Goal: Task Accomplishment & Management: Complete application form

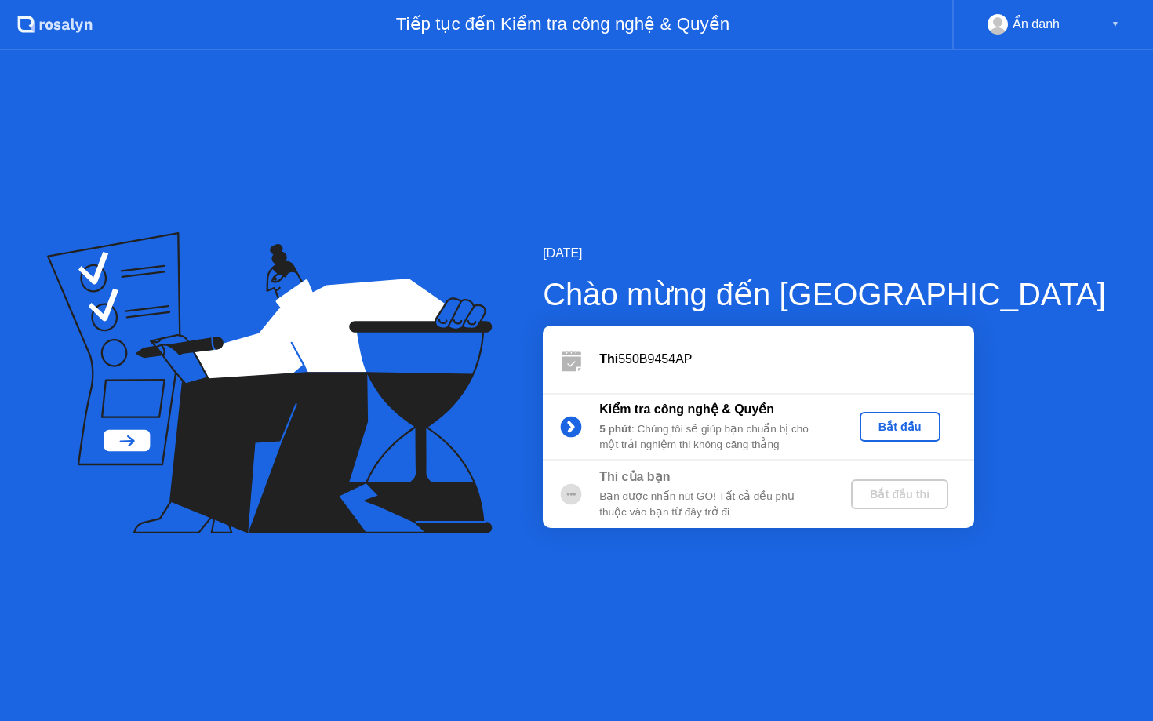
click at [940, 435] on button "Bắt đầu" at bounding box center [899, 427] width 81 height 30
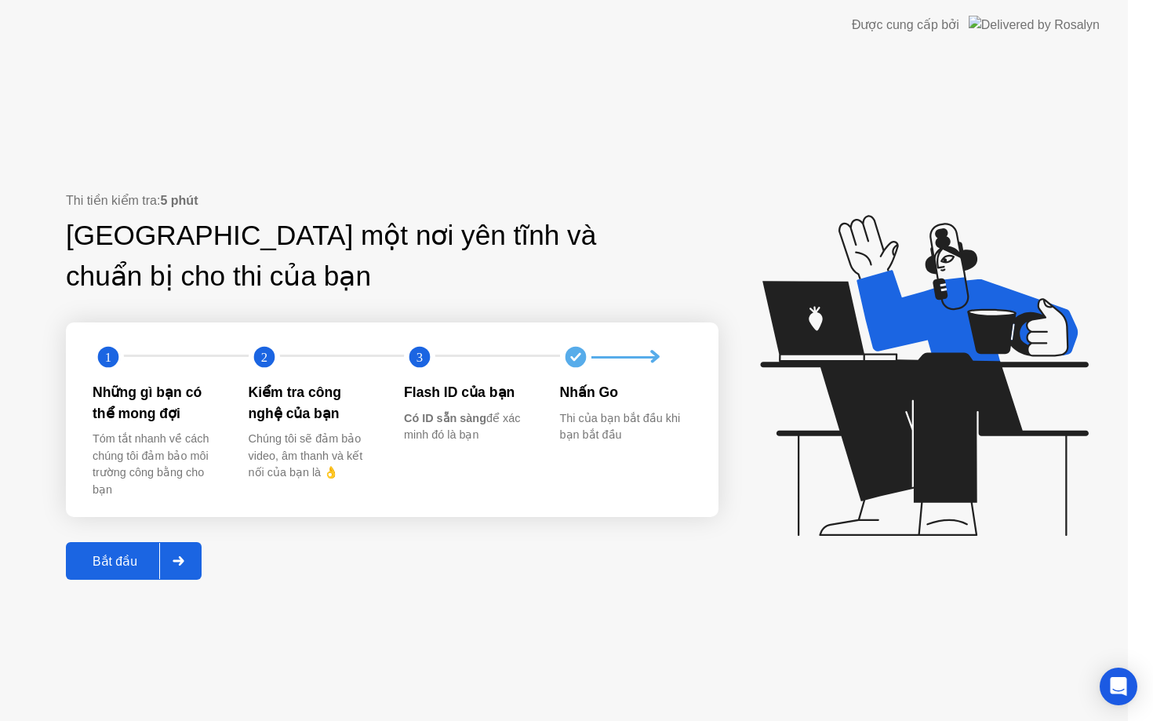
click at [957, 422] on icon at bounding box center [924, 375] width 328 height 321
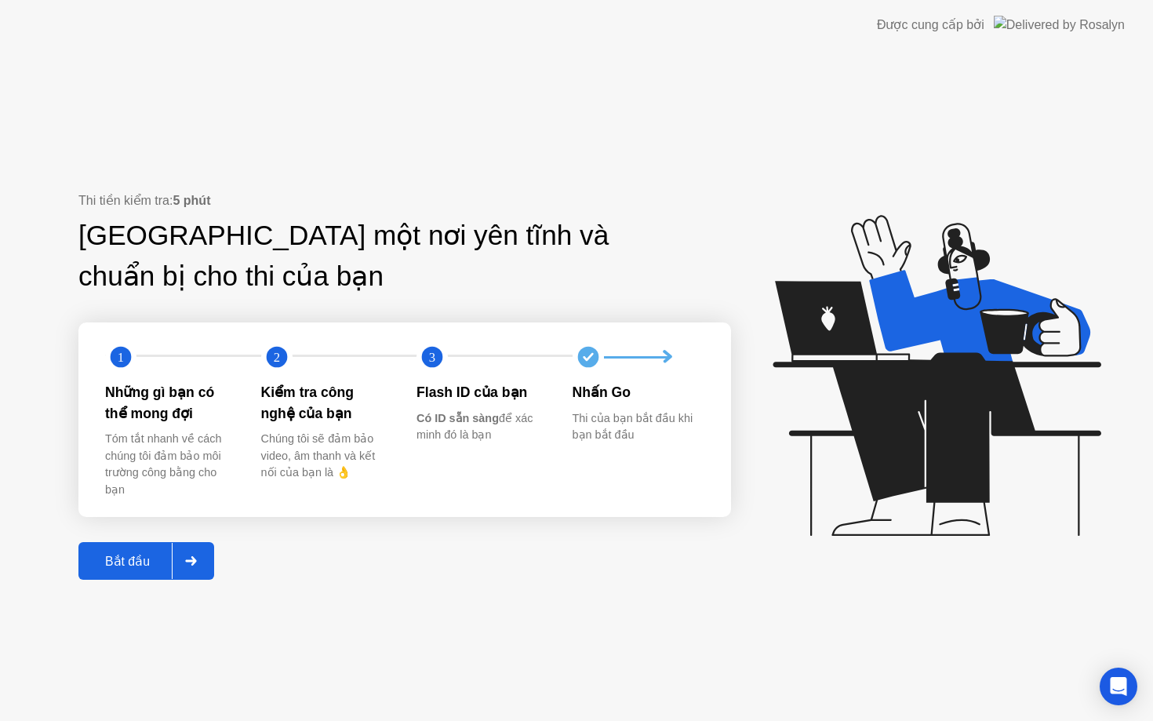
click at [167, 559] on div "Bắt đầu" at bounding box center [127, 561] width 89 height 15
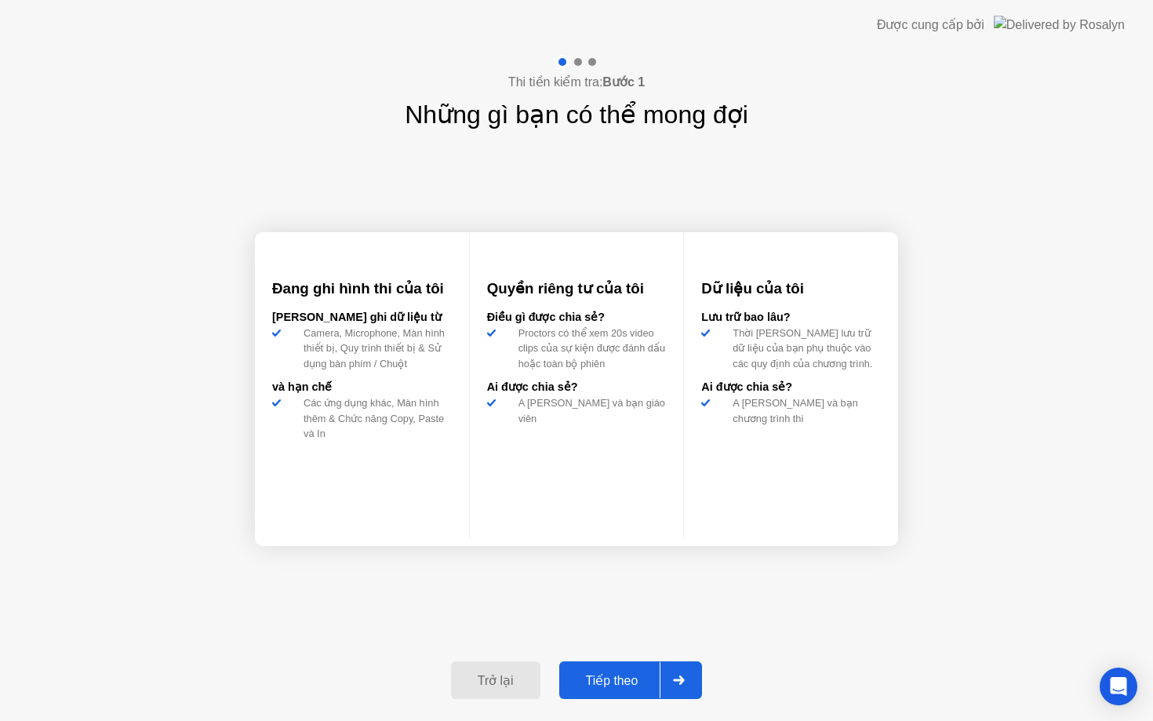
click at [596, 674] on div "Tiếp theo" at bounding box center [612, 680] width 96 height 15
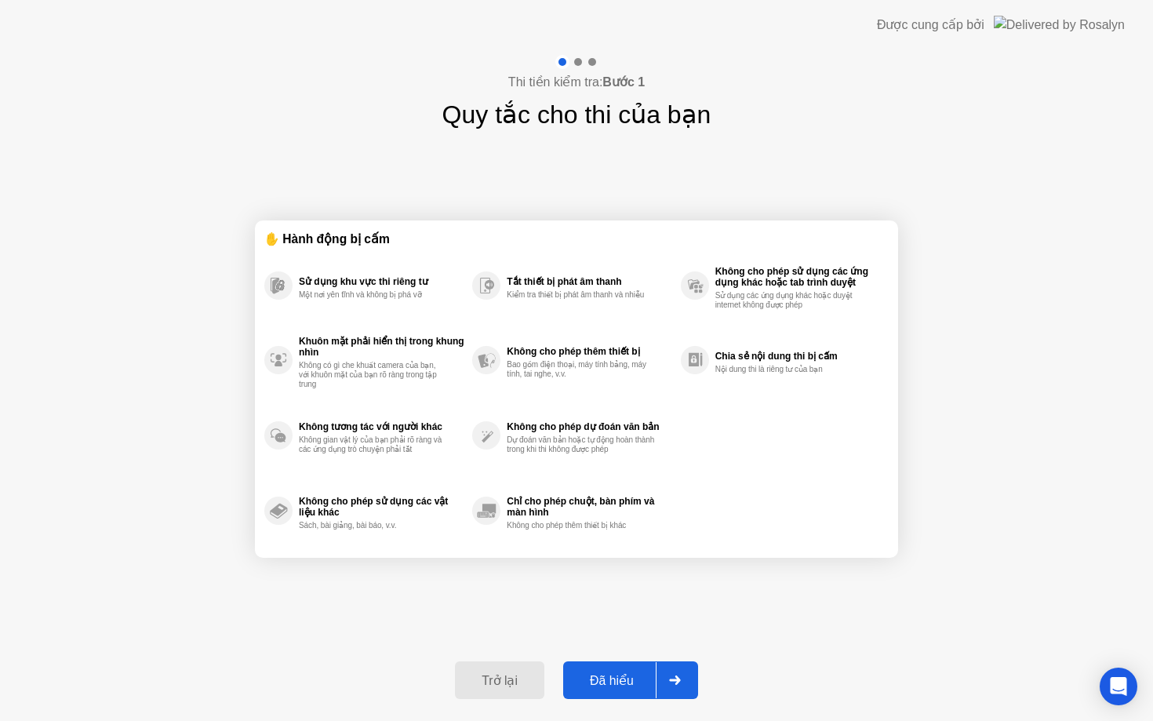
click at [626, 681] on div "Đã hiểu" at bounding box center [612, 680] width 88 height 15
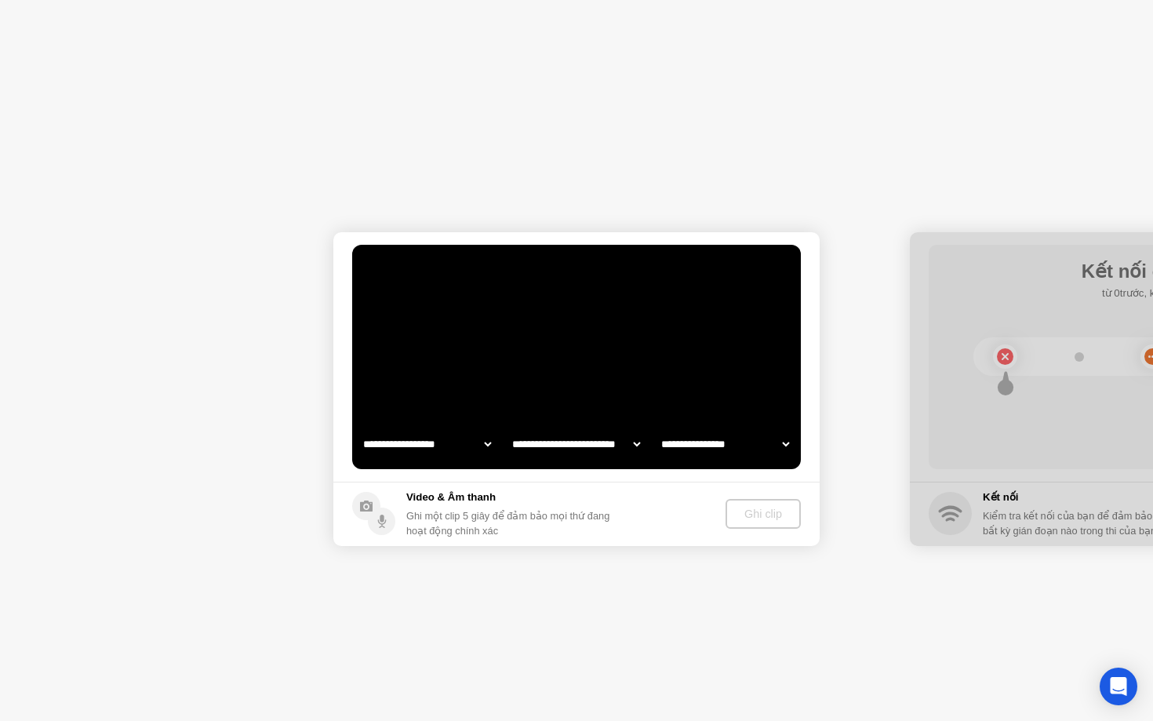
select select "**********"
select select "*******"
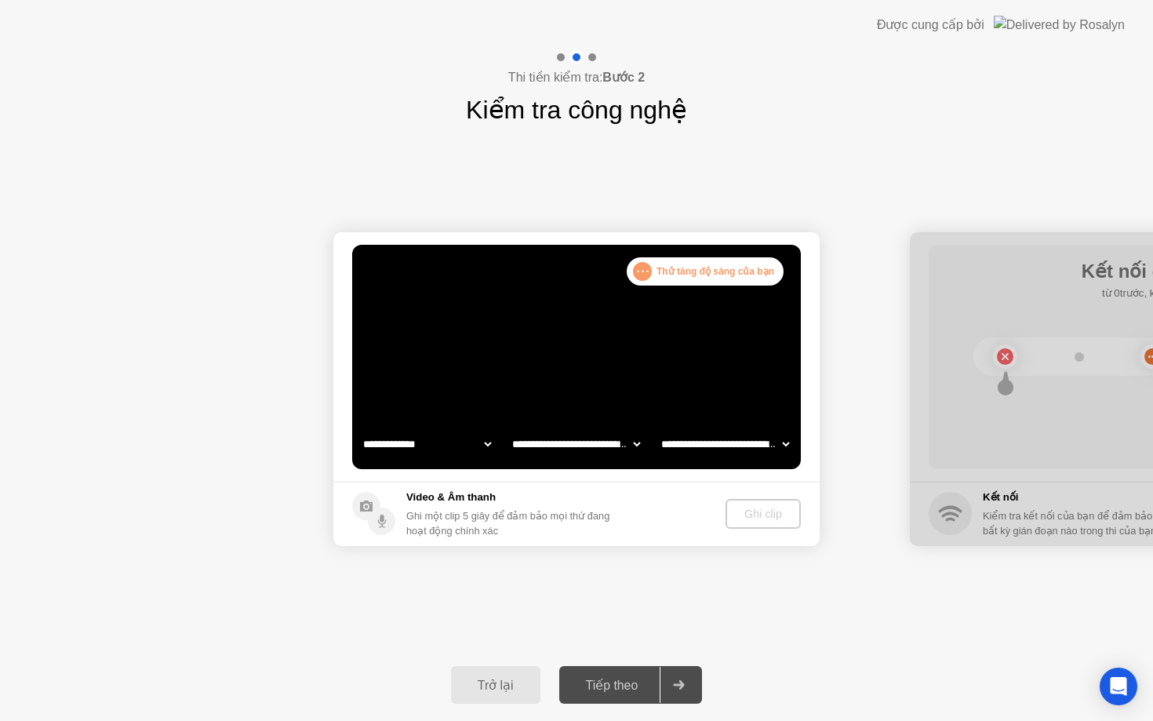
click at [559, 435] on select "**********" at bounding box center [576, 443] width 134 height 31
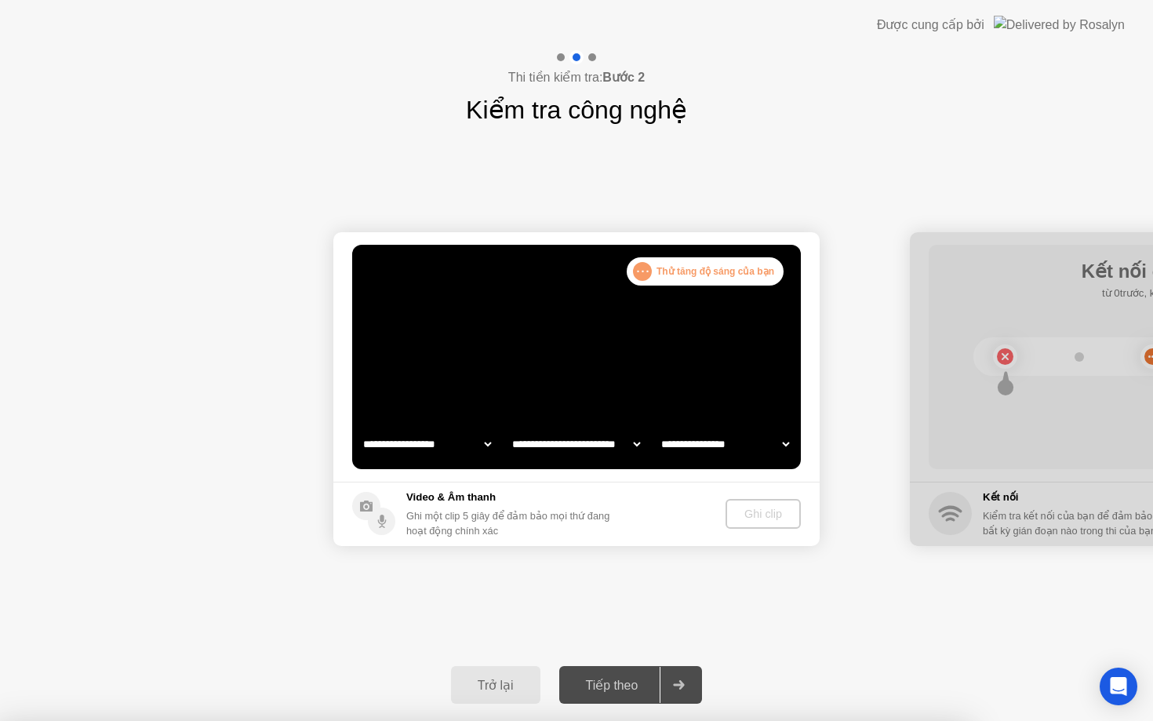
select select "**********"
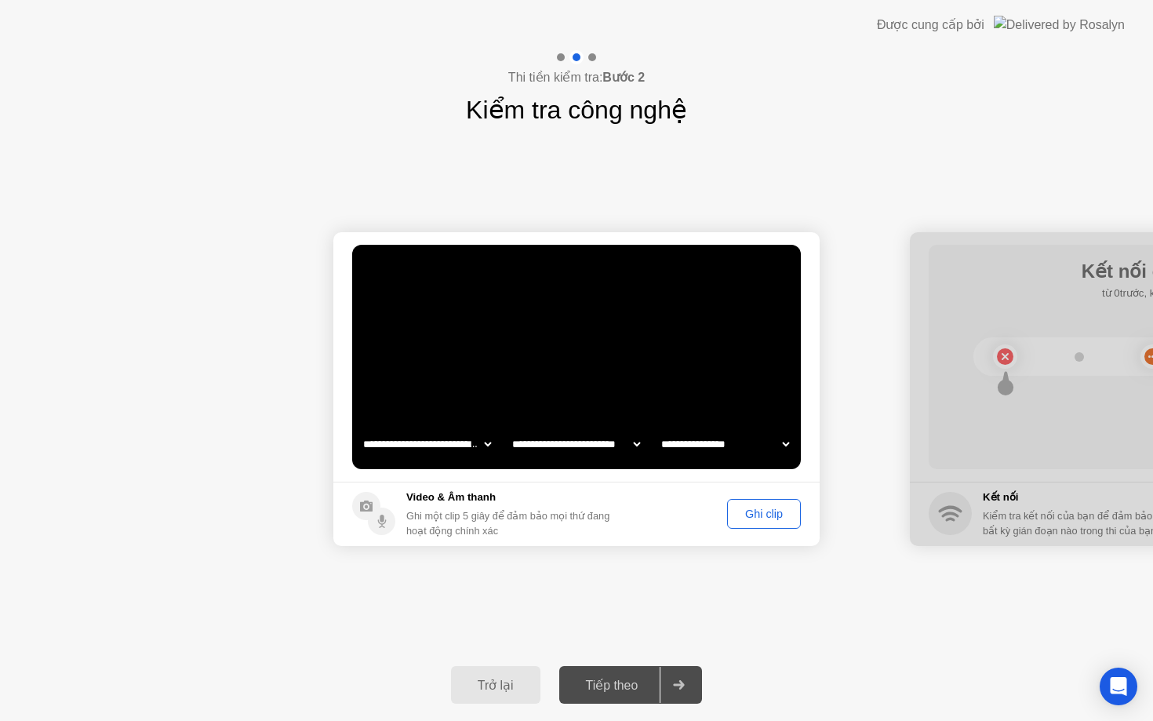
click at [590, 683] on div "Tiếp theo" at bounding box center [612, 685] width 96 height 15
click at [767, 516] on div "Ghi clip" at bounding box center [763, 513] width 63 height 13
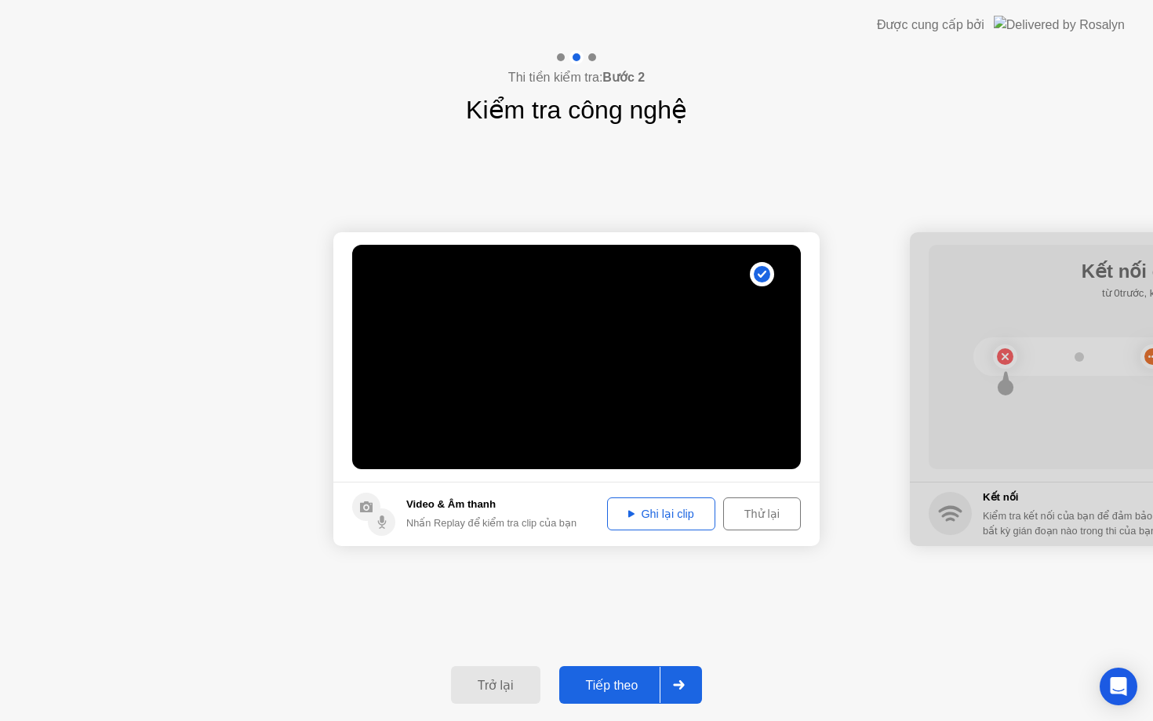
click at [634, 678] on div "Tiếp theo" at bounding box center [612, 685] width 96 height 15
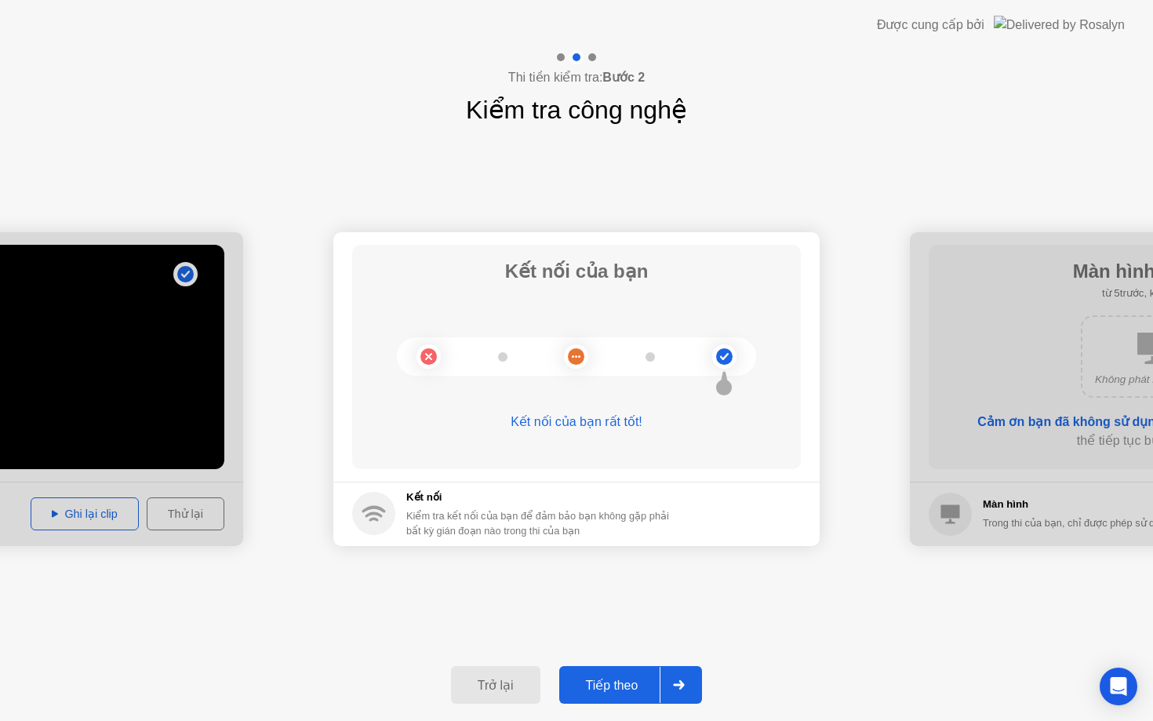
click at [614, 685] on div "Tiếp theo" at bounding box center [612, 685] width 96 height 15
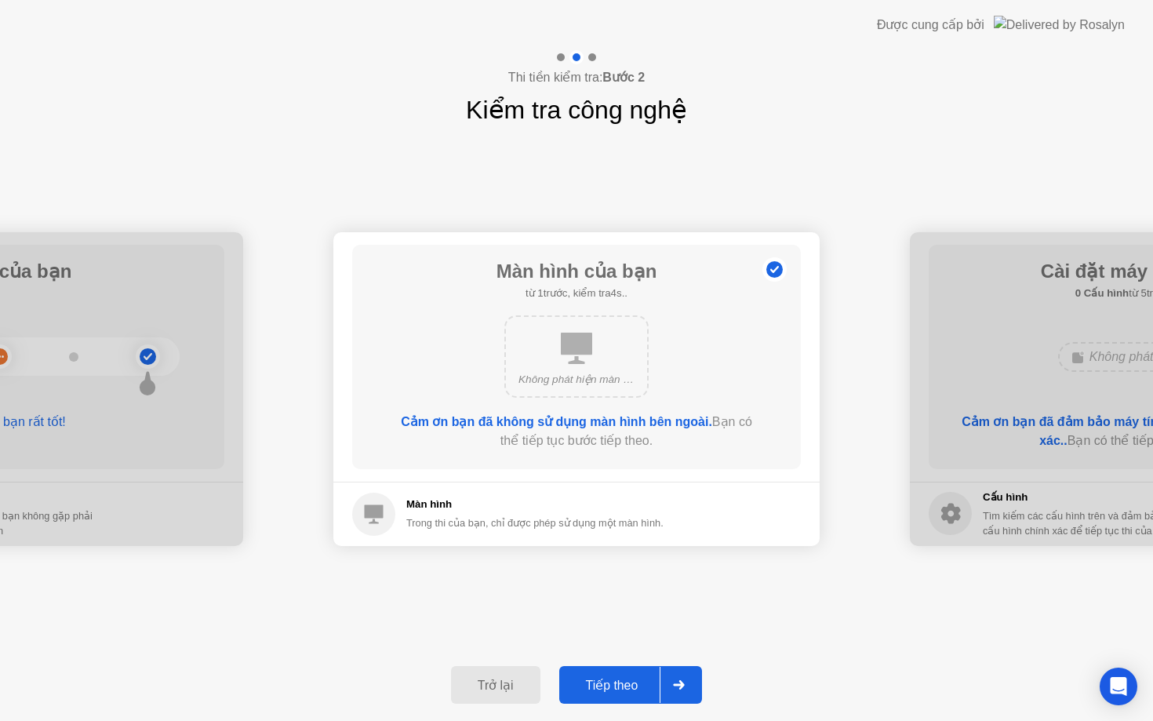
click at [614, 692] on div "Tiếp theo" at bounding box center [612, 685] width 96 height 15
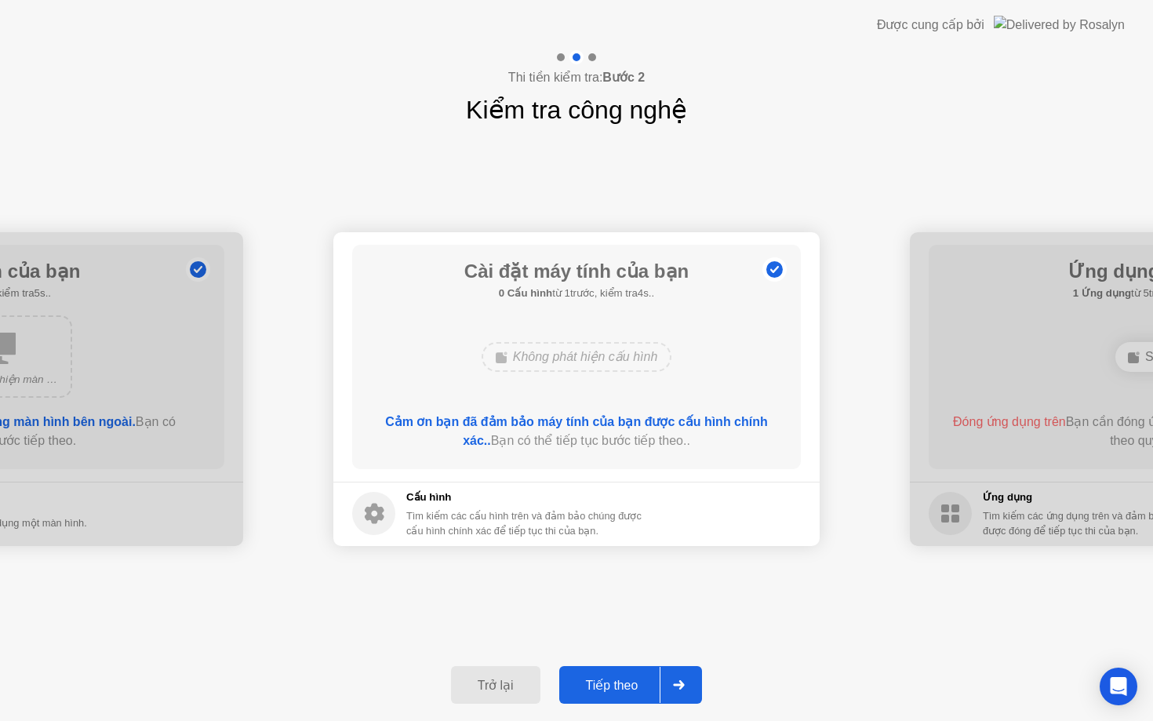
click at [642, 682] on div "Tiếp theo" at bounding box center [612, 685] width 96 height 15
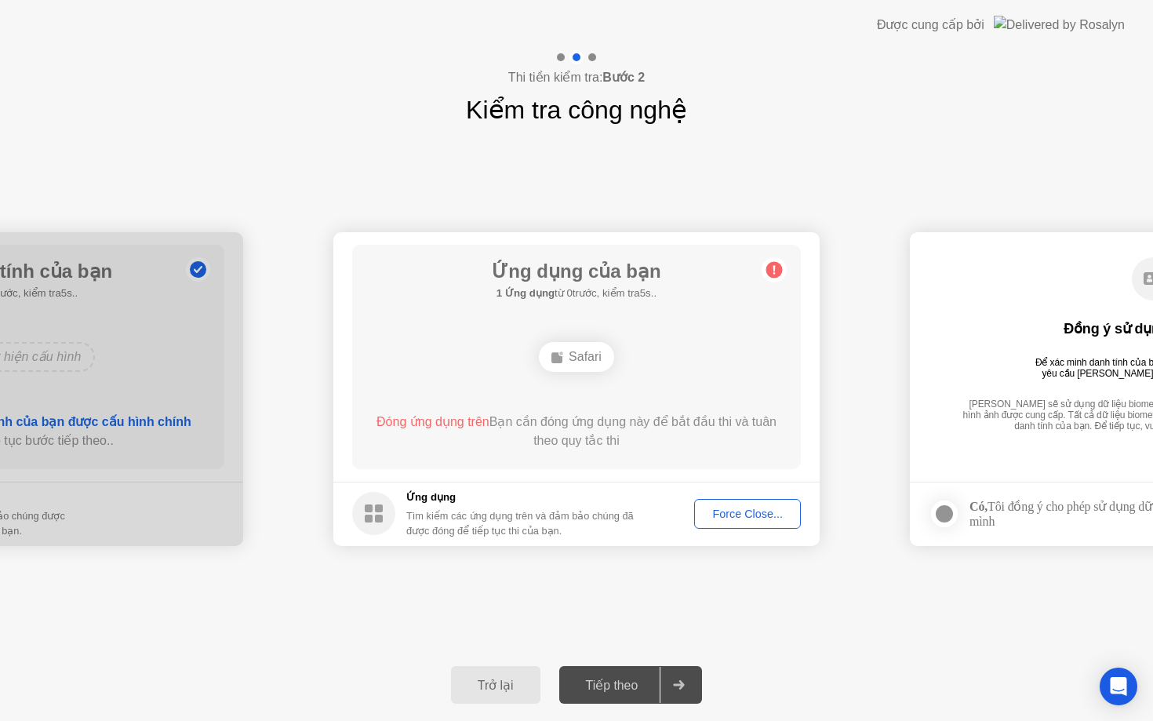
click at [761, 517] on div "Force Close..." at bounding box center [747, 513] width 96 height 13
click at [729, 512] on div "Force Close..." at bounding box center [747, 513] width 96 height 13
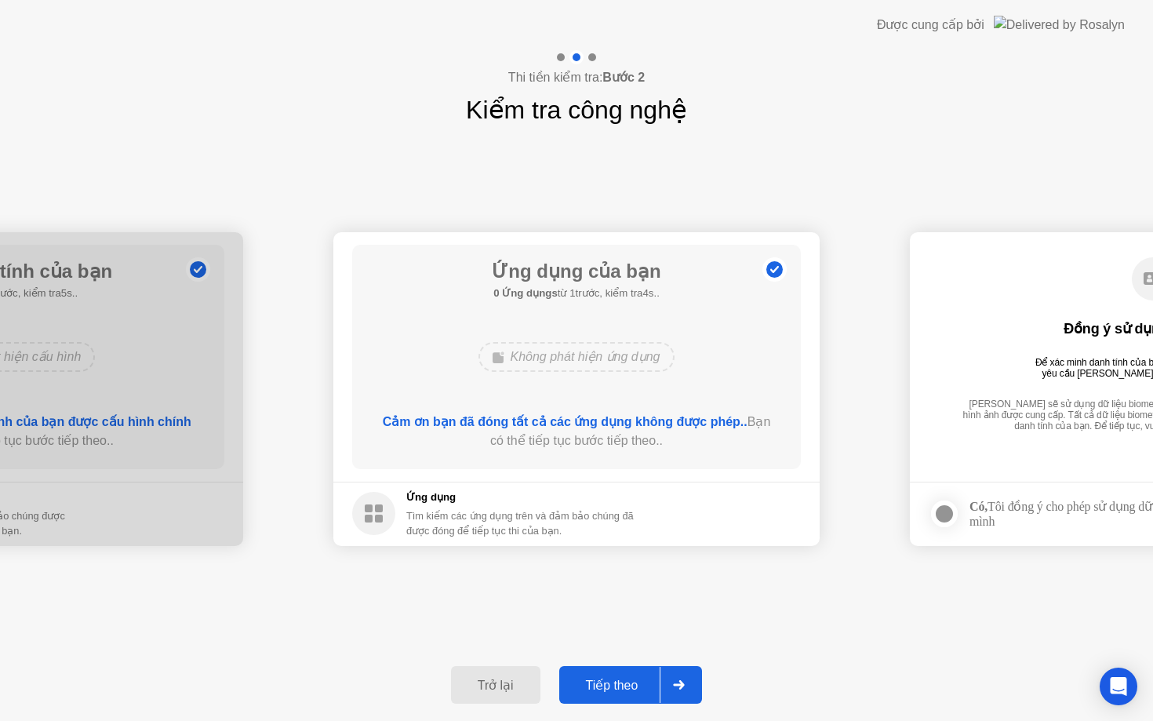
click at [600, 681] on div "Tiếp theo" at bounding box center [612, 685] width 96 height 15
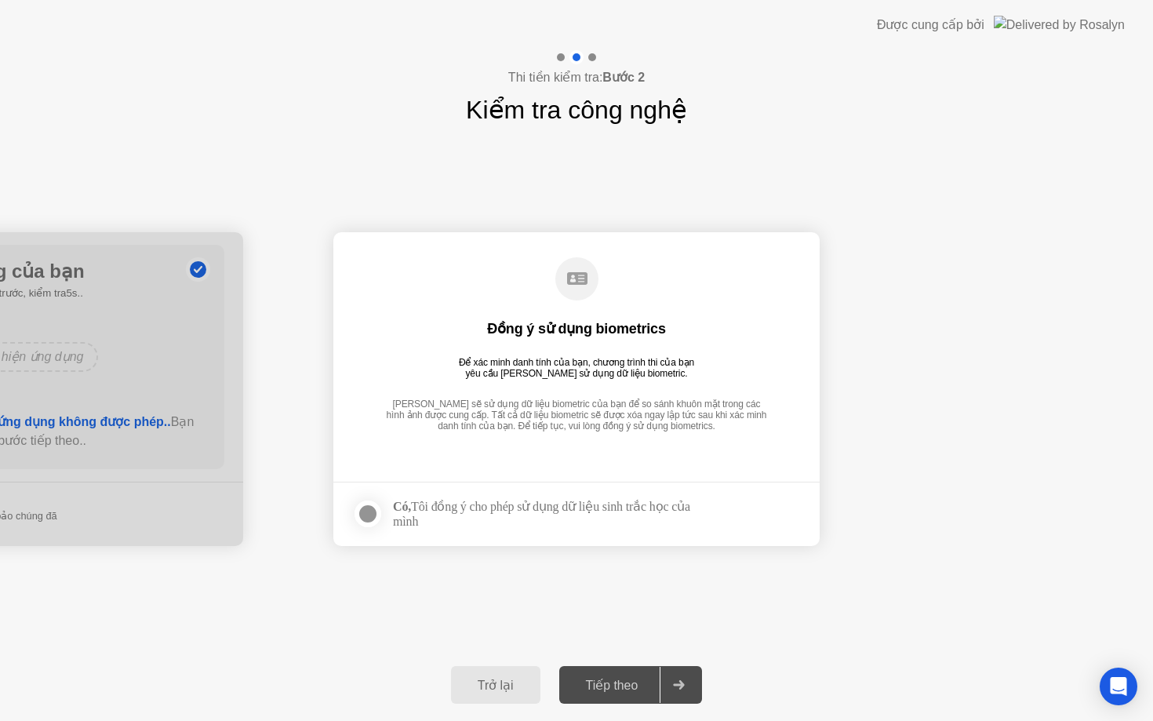
click at [601, 685] on div "Tiếp theo" at bounding box center [612, 685] width 96 height 15
click at [364, 508] on div at bounding box center [367, 513] width 19 height 19
click at [607, 685] on div "Tiếp theo" at bounding box center [612, 685] width 96 height 15
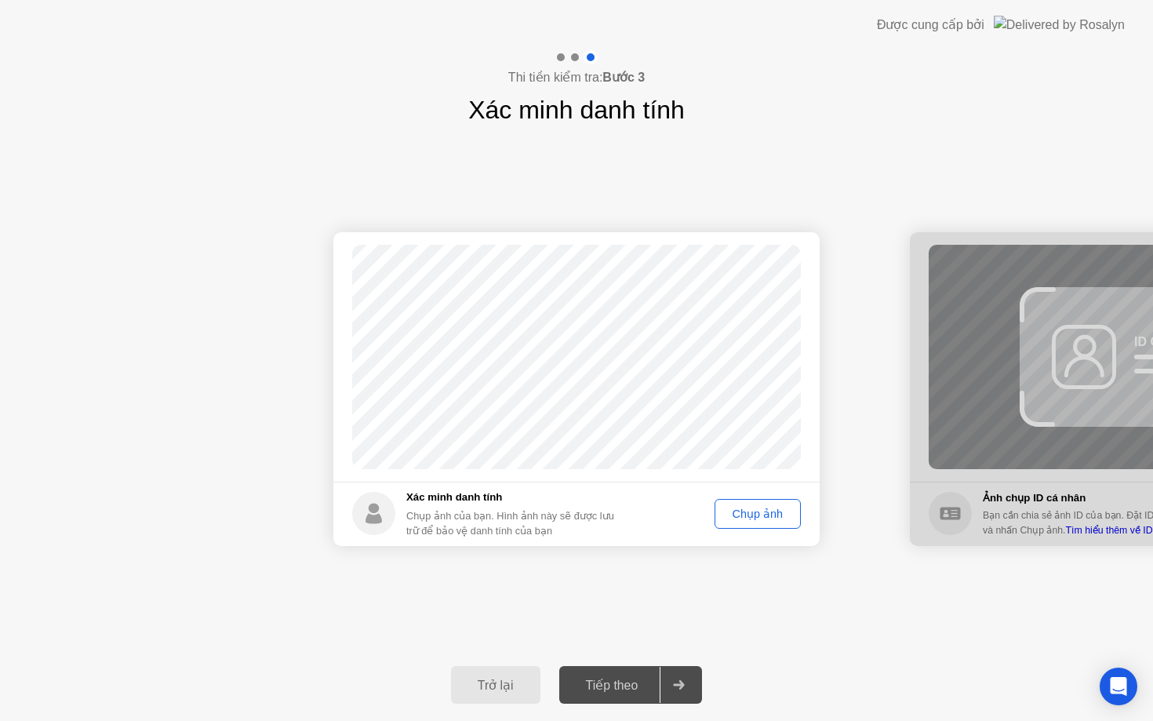
click at [761, 510] on div "Chụp ảnh" at bounding box center [757, 513] width 75 height 13
click at [619, 691] on div "Tiếp theo" at bounding box center [612, 685] width 96 height 15
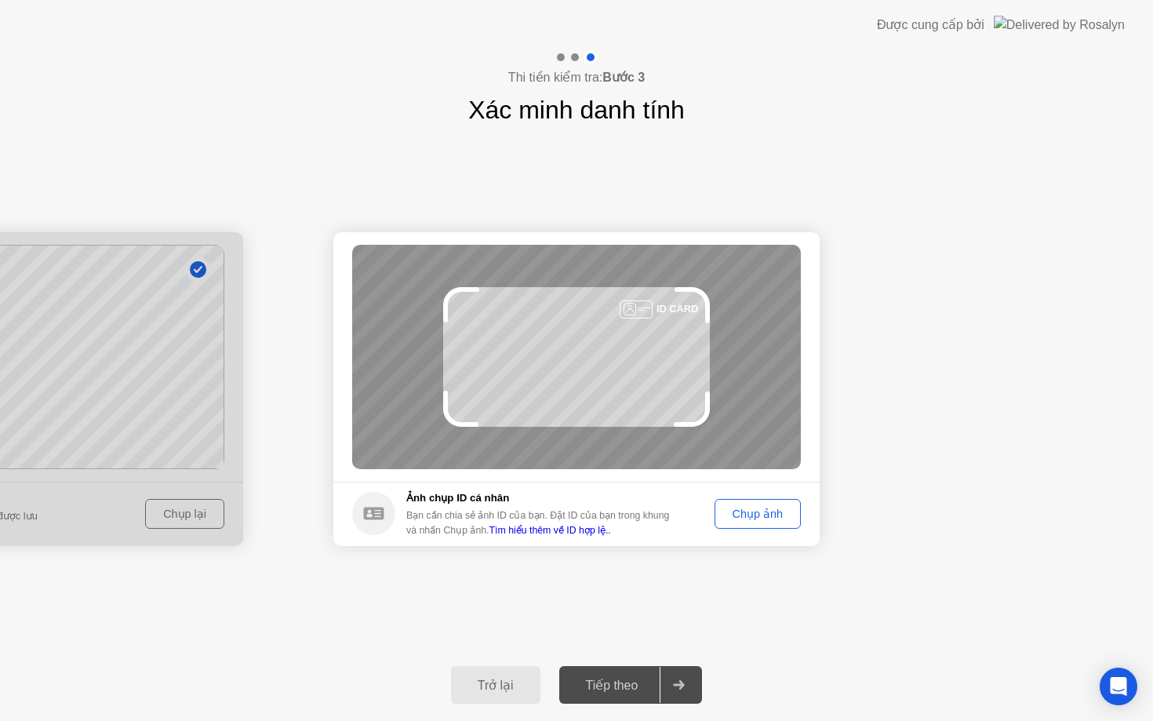
click at [754, 509] on div "Chụp ảnh" at bounding box center [757, 513] width 75 height 13
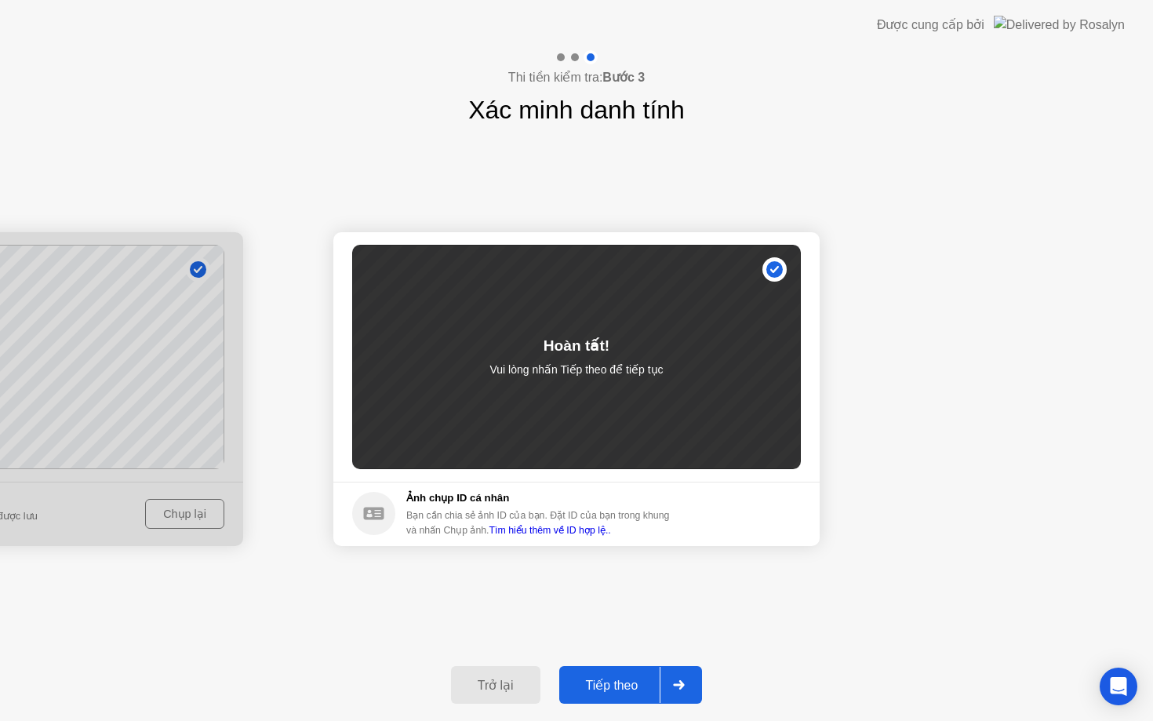
click at [608, 678] on div "Tiếp theo" at bounding box center [612, 685] width 96 height 15
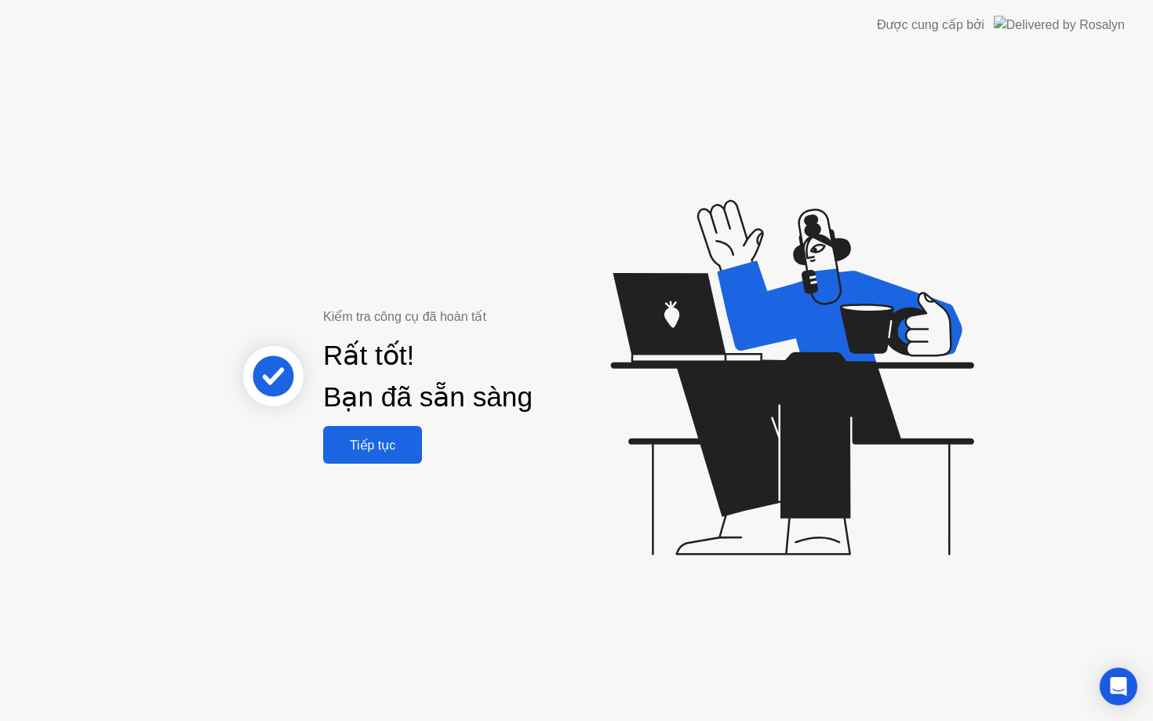
click at [346, 438] on div "Tiếp tục" at bounding box center [372, 445] width 89 height 15
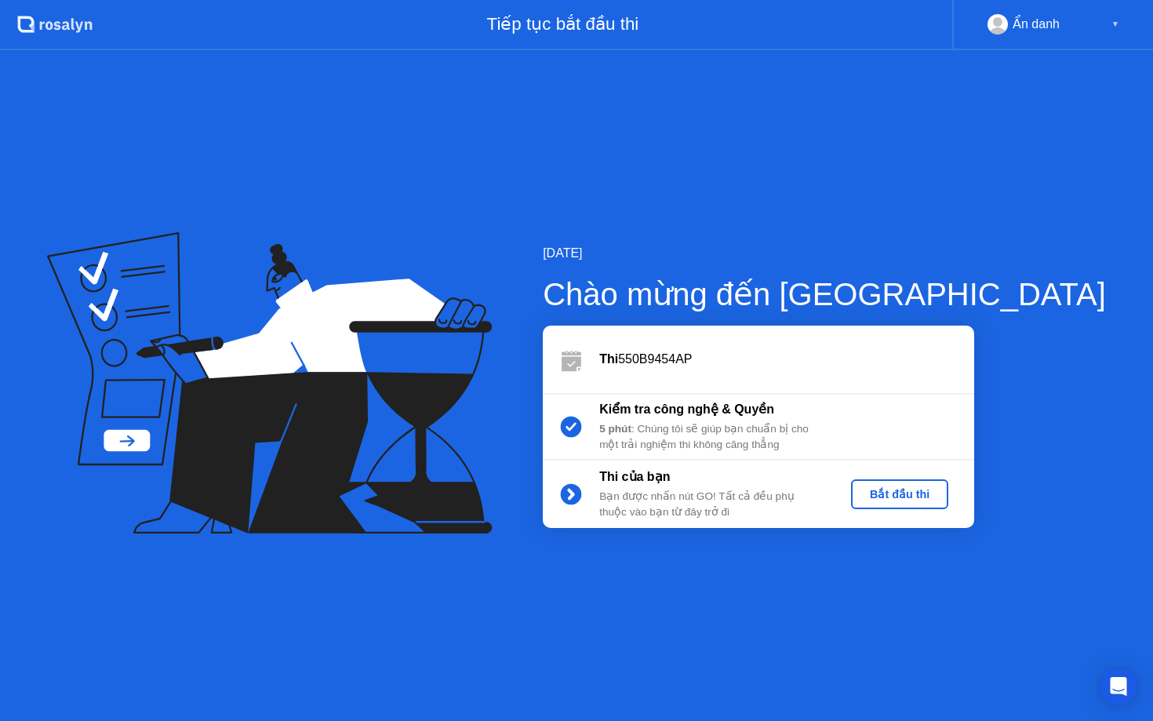
click at [942, 491] on div "Bắt đầu thi" at bounding box center [899, 494] width 85 height 13
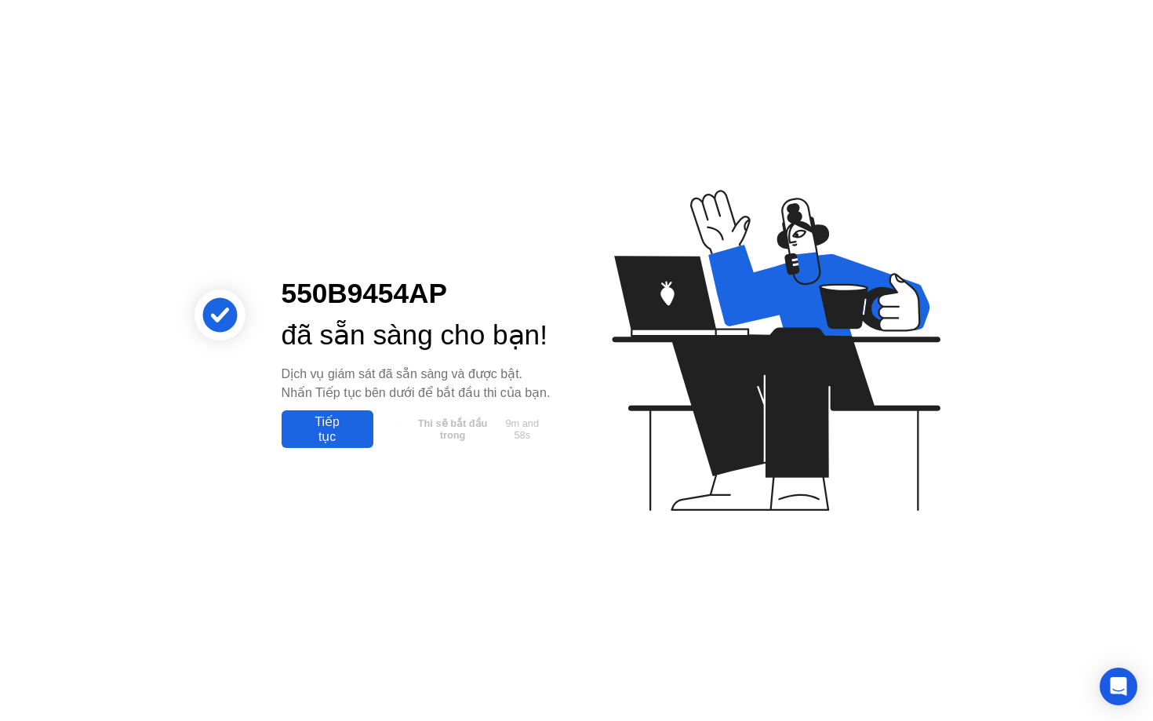
click at [328, 444] on div "Tiếp tục" at bounding box center [327, 429] width 82 height 30
